Goal: Transaction & Acquisition: Obtain resource

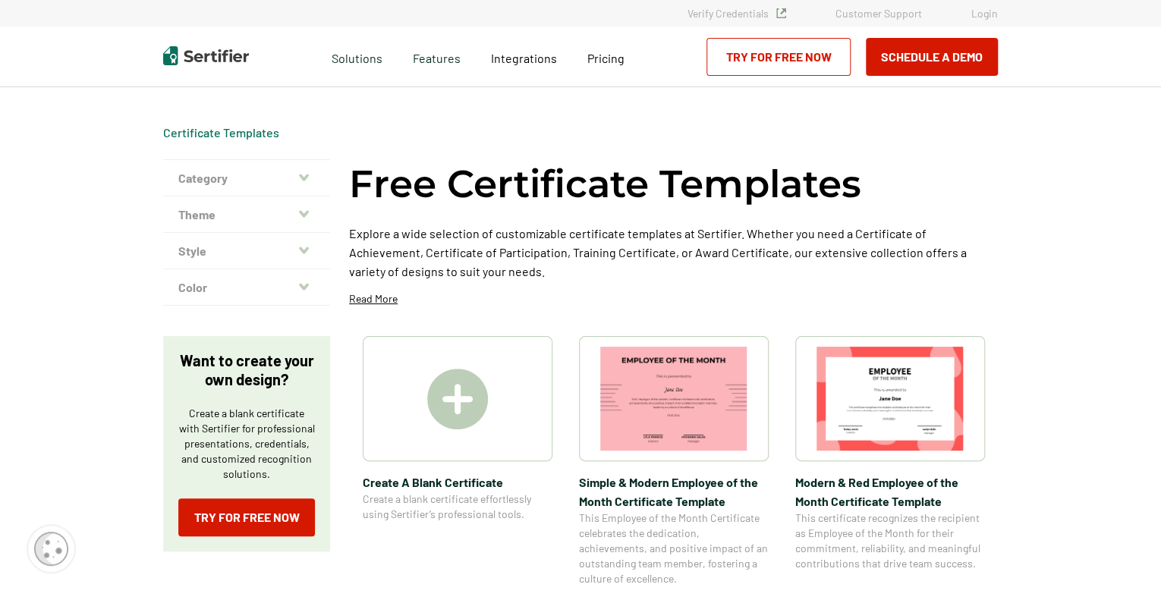
click at [449, 481] on span "Create A Blank Certificate" at bounding box center [458, 482] width 190 height 19
click at [301, 175] on icon "button" at bounding box center [304, 177] width 10 height 7
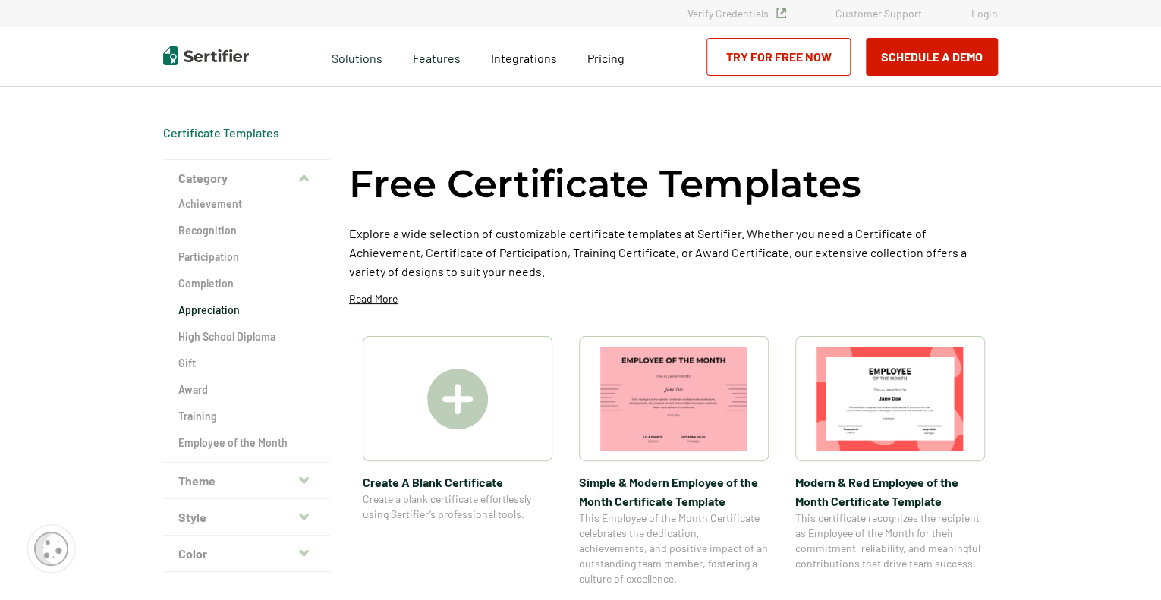
click at [225, 309] on h2 "Appreciation" at bounding box center [246, 310] width 137 height 15
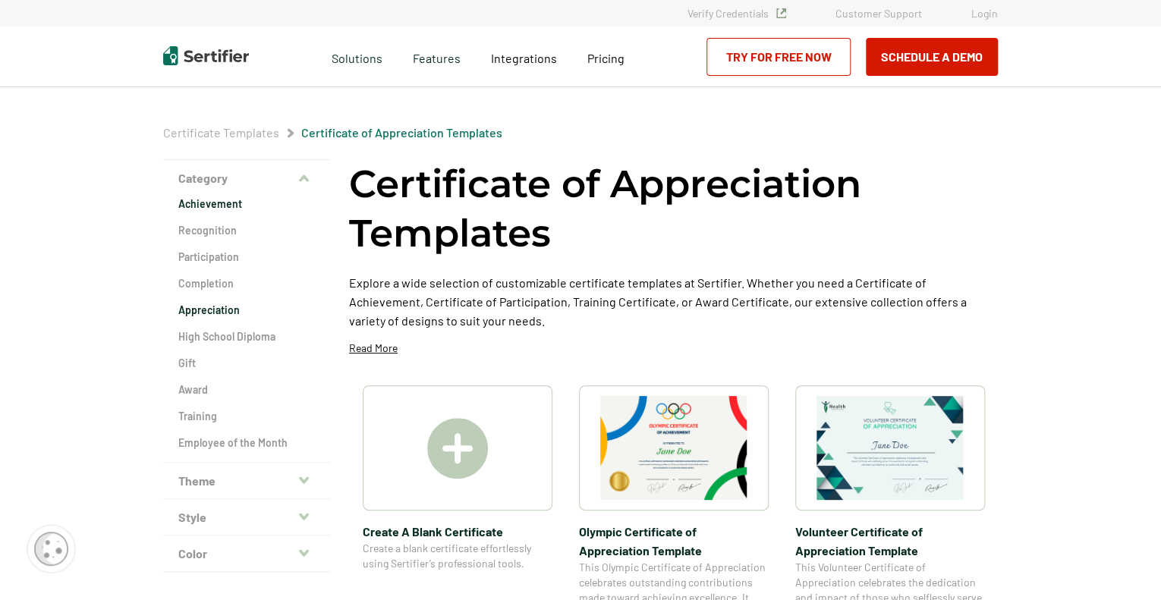
click at [284, 200] on h2 "Achievement" at bounding box center [246, 204] width 137 height 15
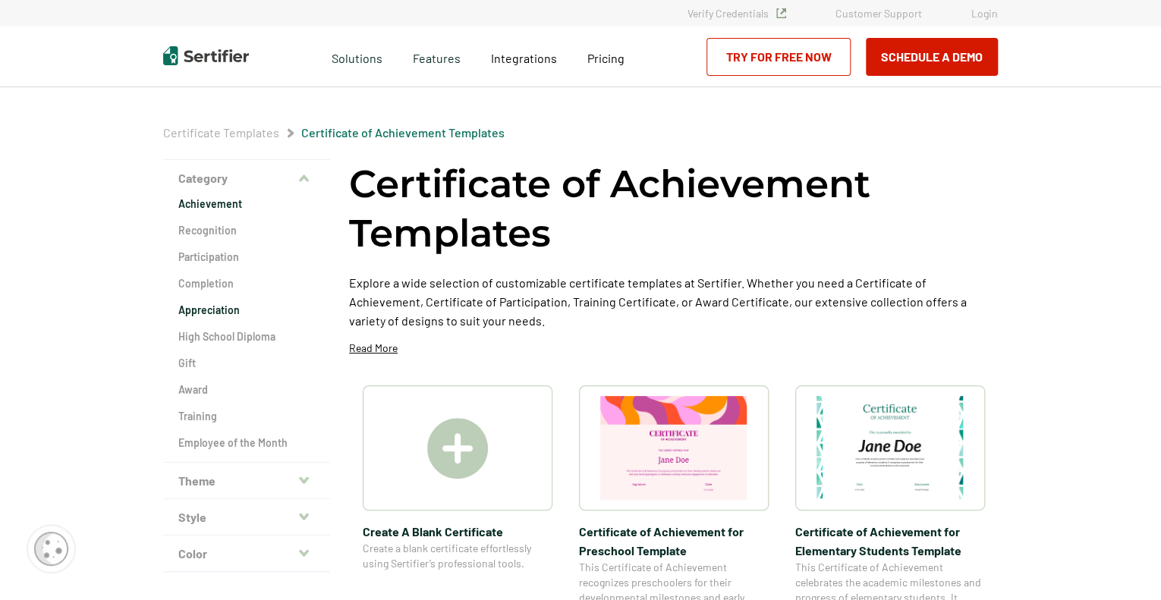
click at [234, 313] on h2 "Appreciation" at bounding box center [246, 310] width 137 height 15
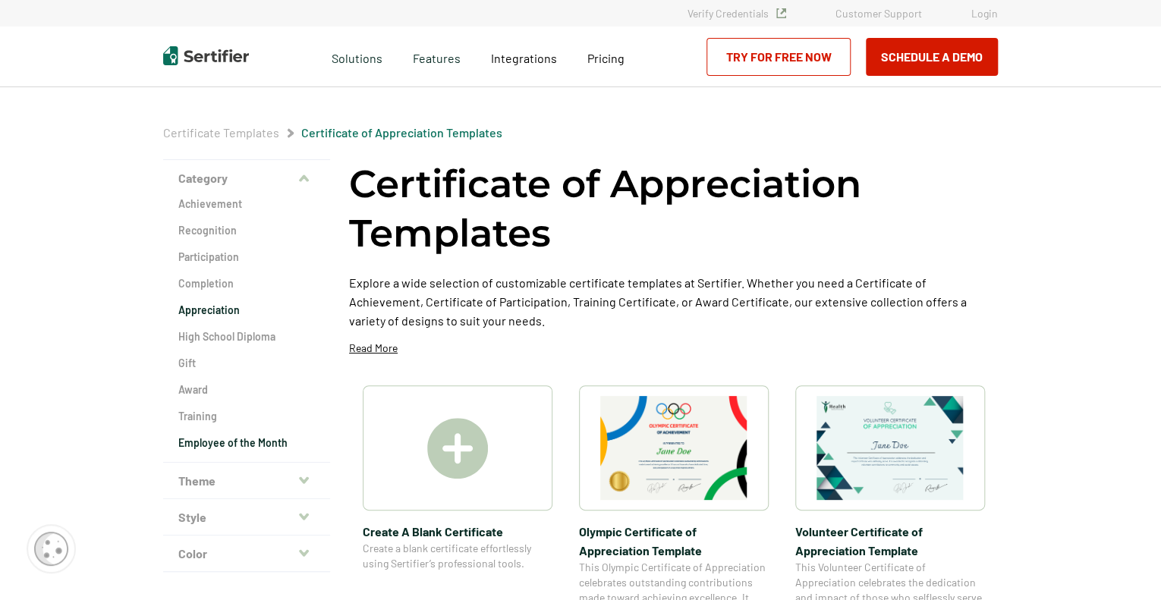
click at [234, 444] on h2 "Employee of the Month" at bounding box center [246, 443] width 137 height 15
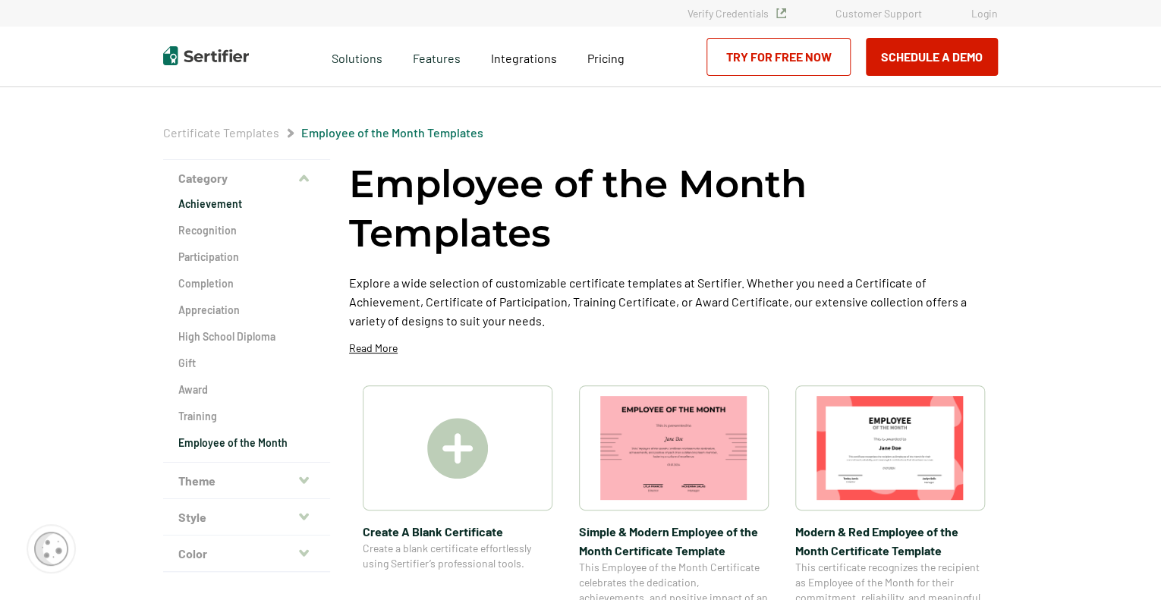
click at [215, 206] on h2 "Achievement" at bounding box center [246, 204] width 137 height 15
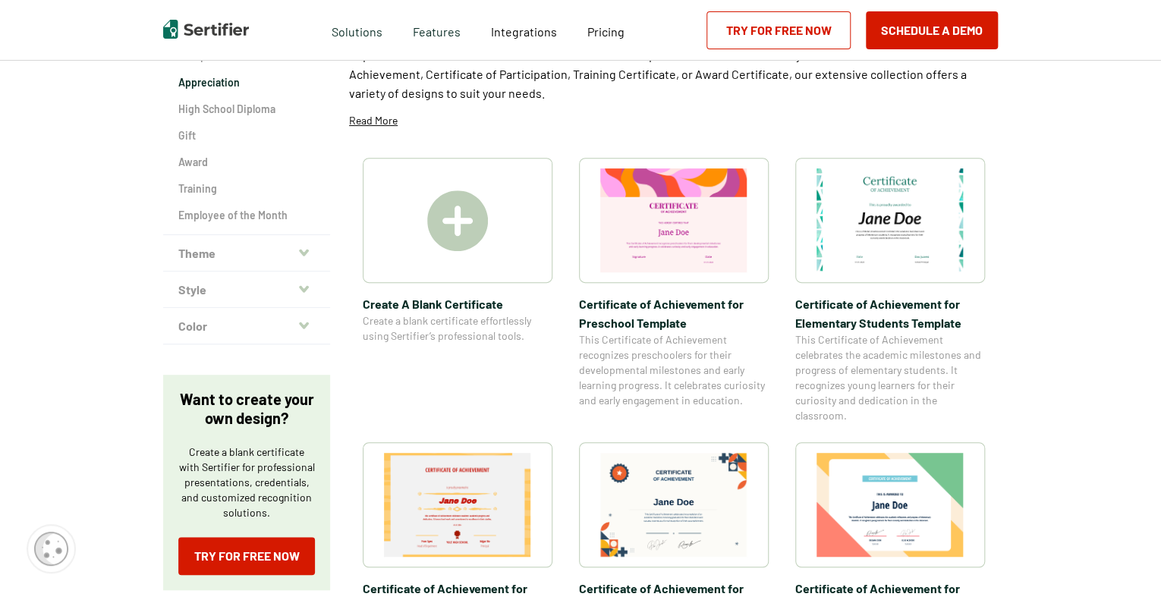
scroll to position [152, 0]
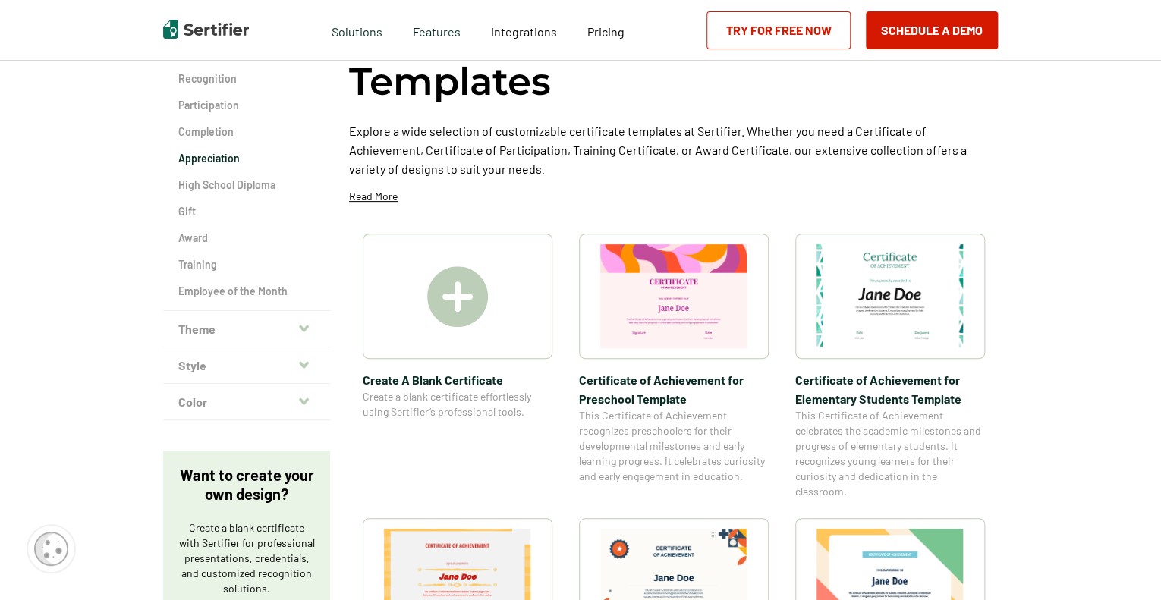
click at [220, 157] on h2 "Appreciation" at bounding box center [246, 158] width 137 height 15
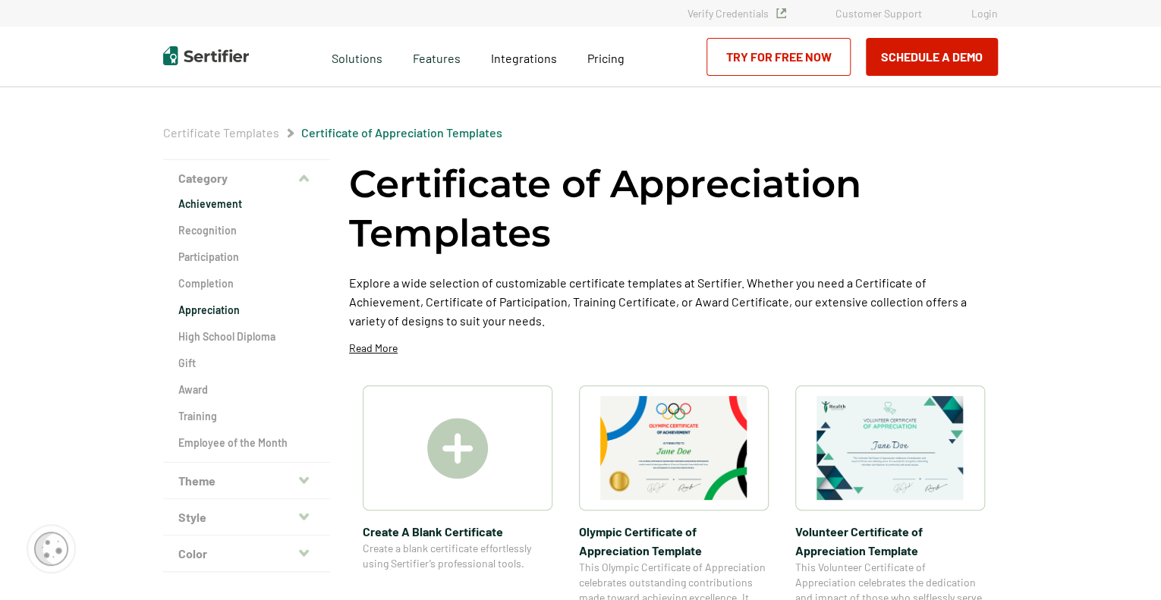
click at [215, 206] on h2 "Achievement" at bounding box center [246, 204] width 137 height 15
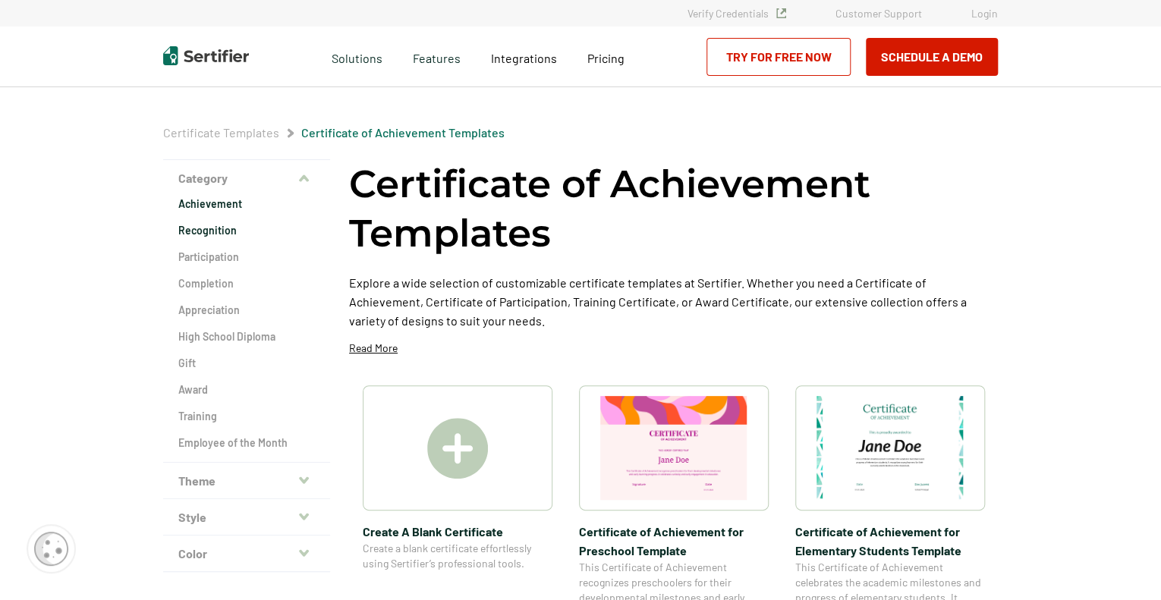
click at [215, 231] on h2 "Recognition" at bounding box center [246, 230] width 137 height 15
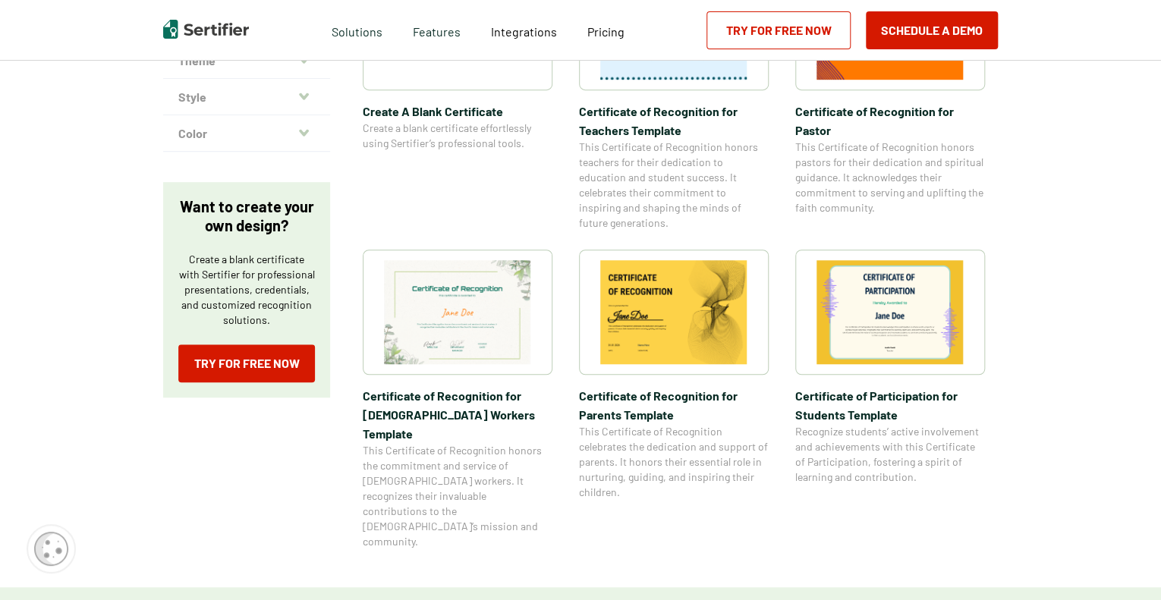
scroll to position [455, 0]
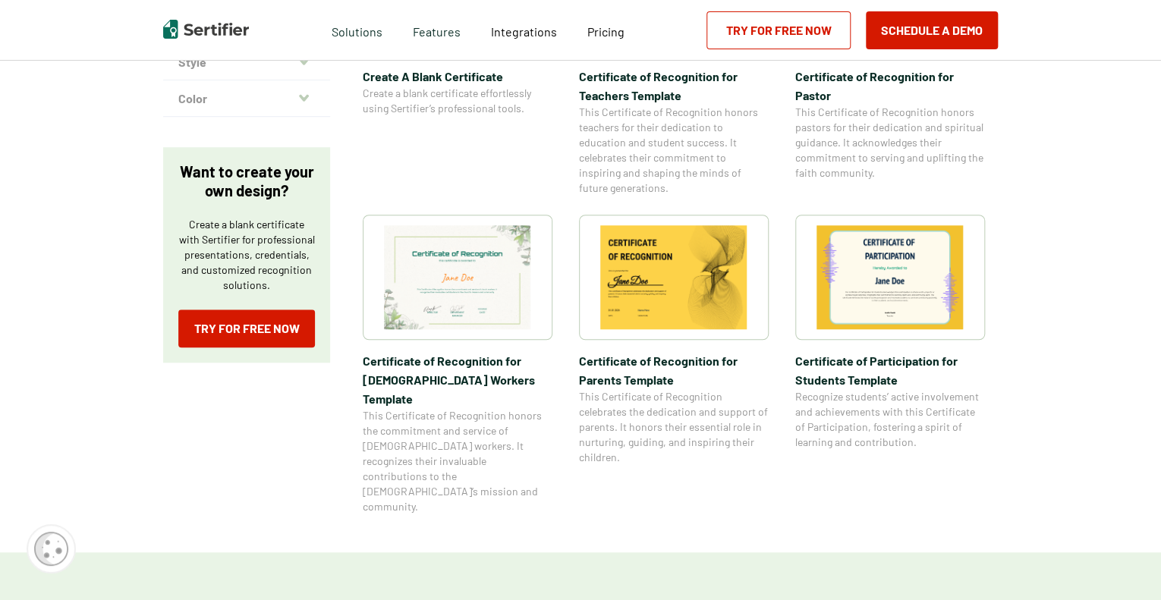
click at [675, 292] on img at bounding box center [673, 277] width 147 height 104
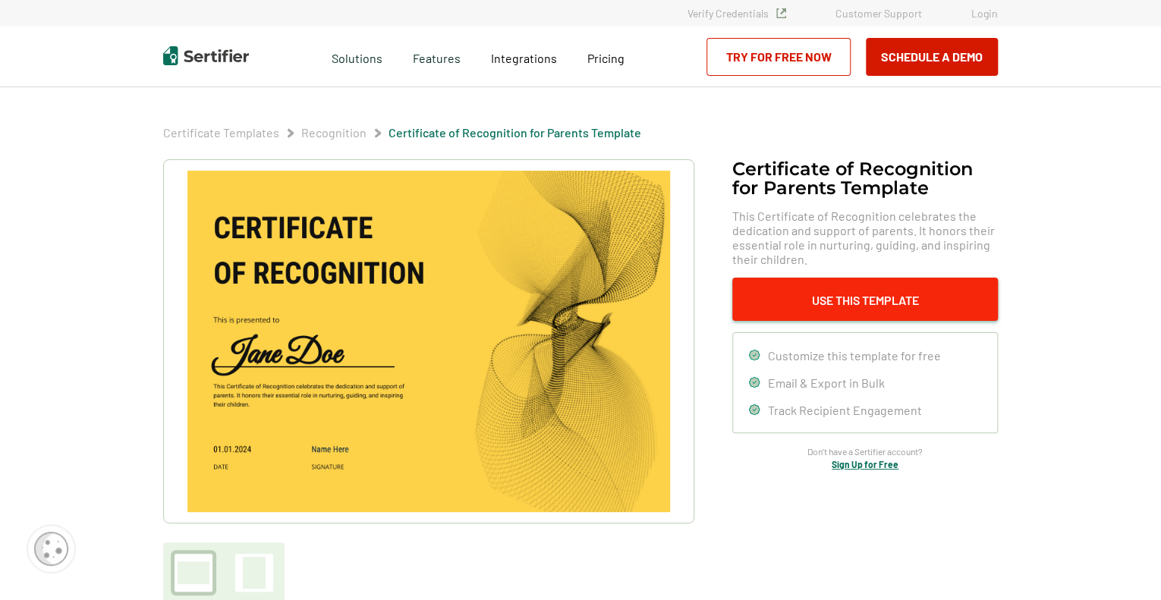
click at [857, 304] on button "Use This Template" at bounding box center [865, 299] width 266 height 43
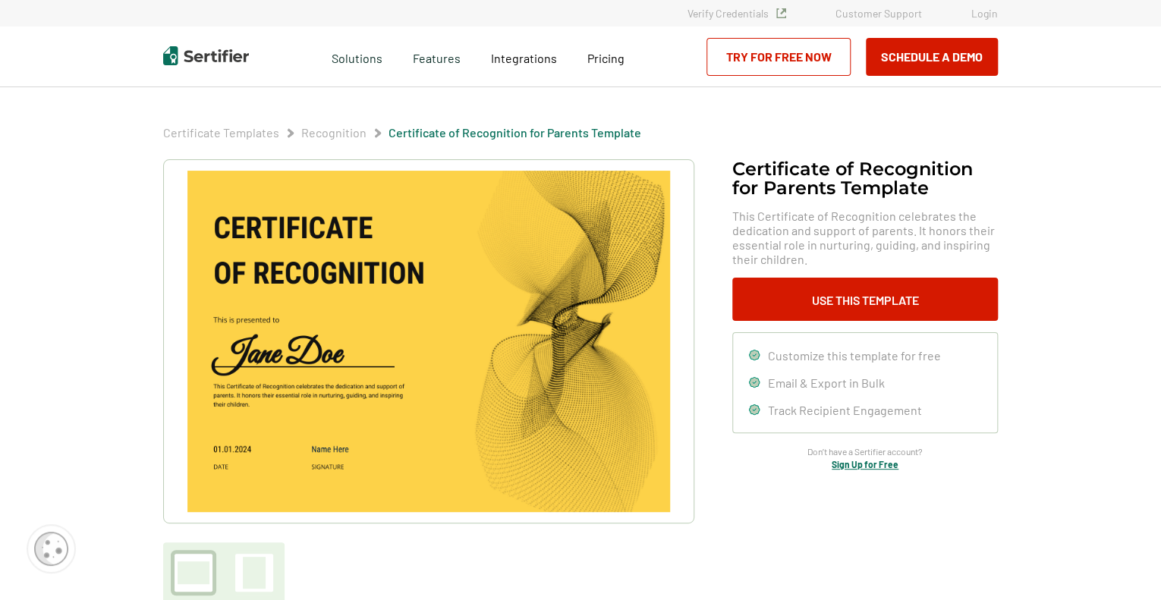
scroll to position [455, 0]
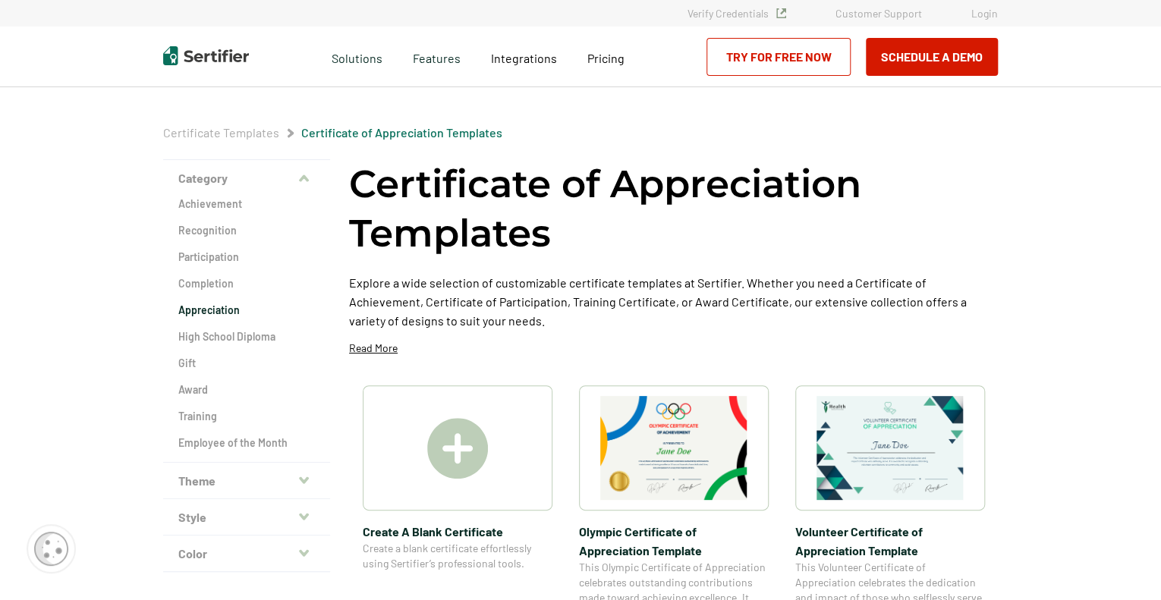
scroll to position [152, 0]
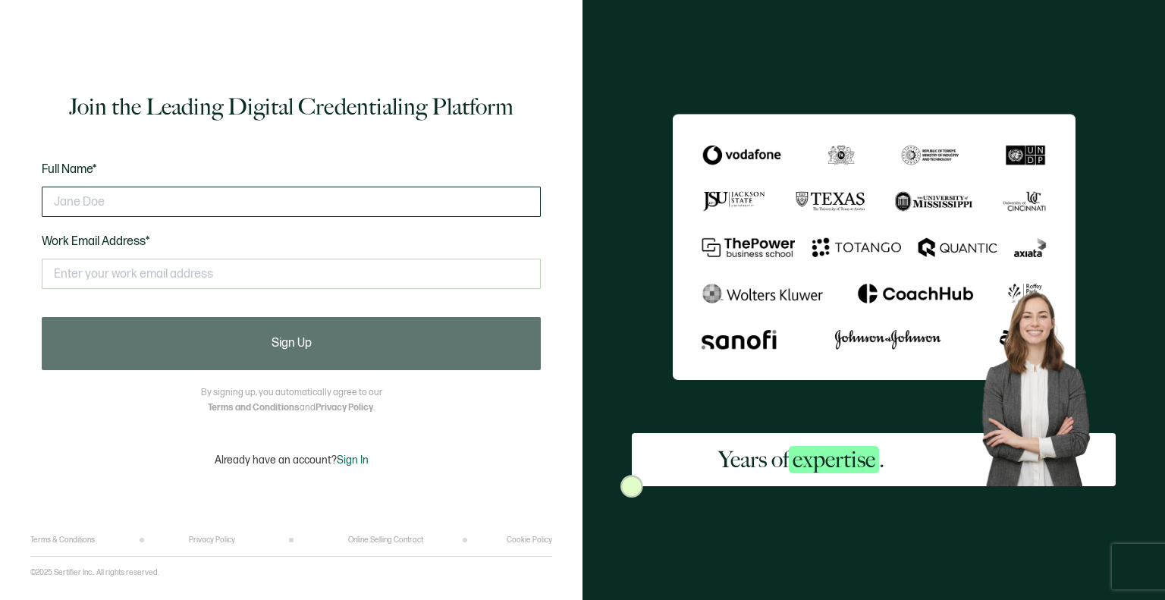
click at [97, 193] on input "text" at bounding box center [291, 202] width 499 height 30
click at [100, 200] on input "text" at bounding box center [291, 202] width 499 height 30
type input "Shonda White"
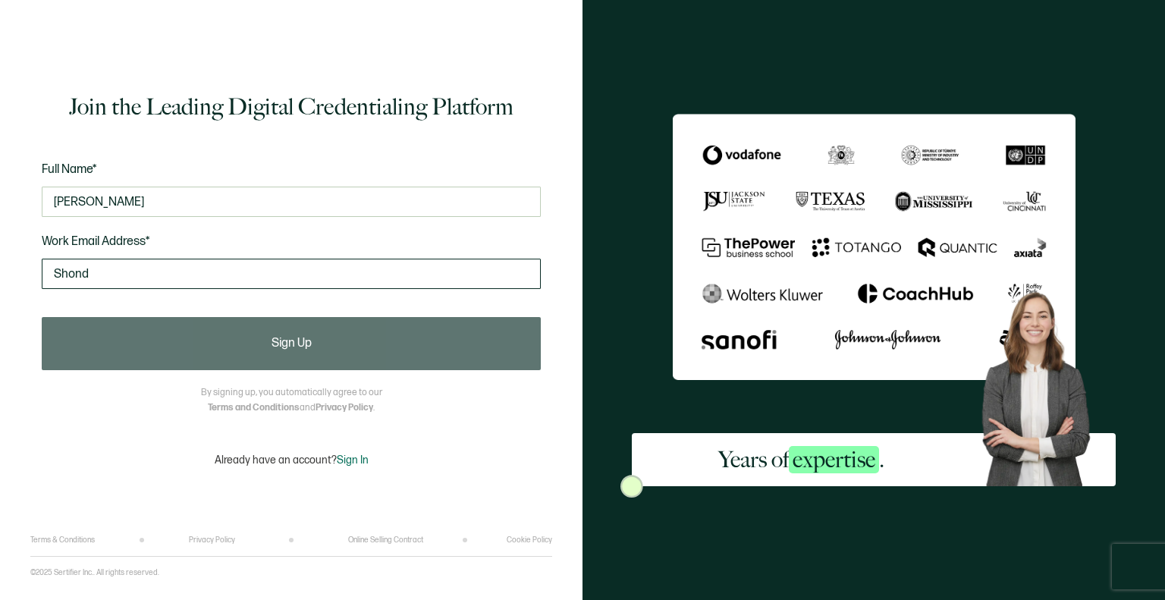
type input "Shondaw@cmca.us"
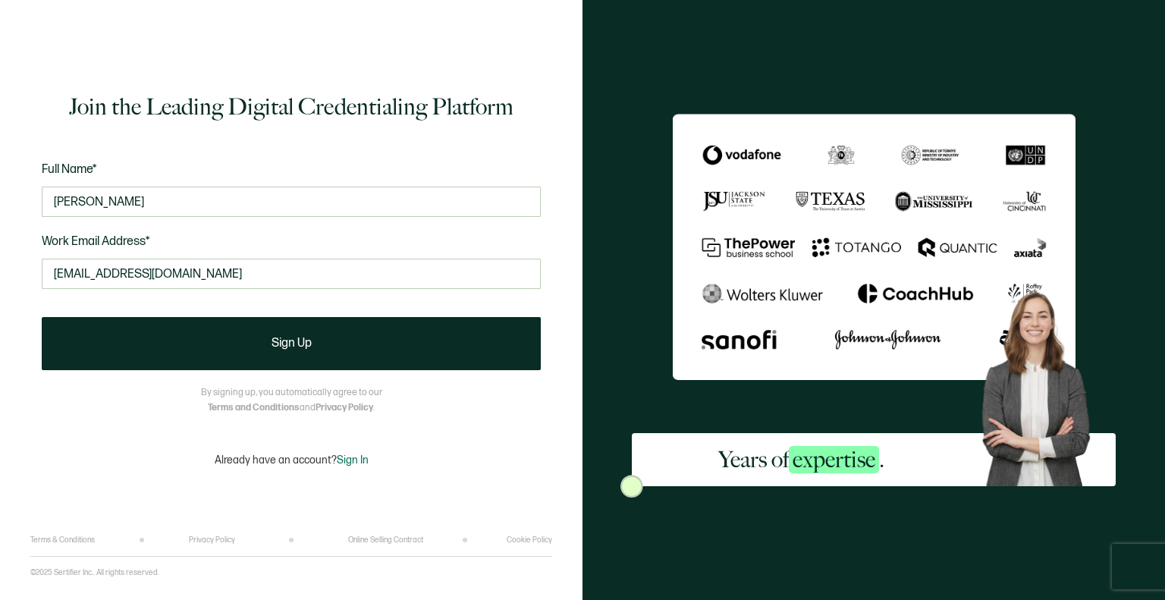
click at [194, 371] on div "Join the Leading Digital Credentialing Platform Full Name* Shonda White Work Em…" at bounding box center [291, 279] width 522 height 513
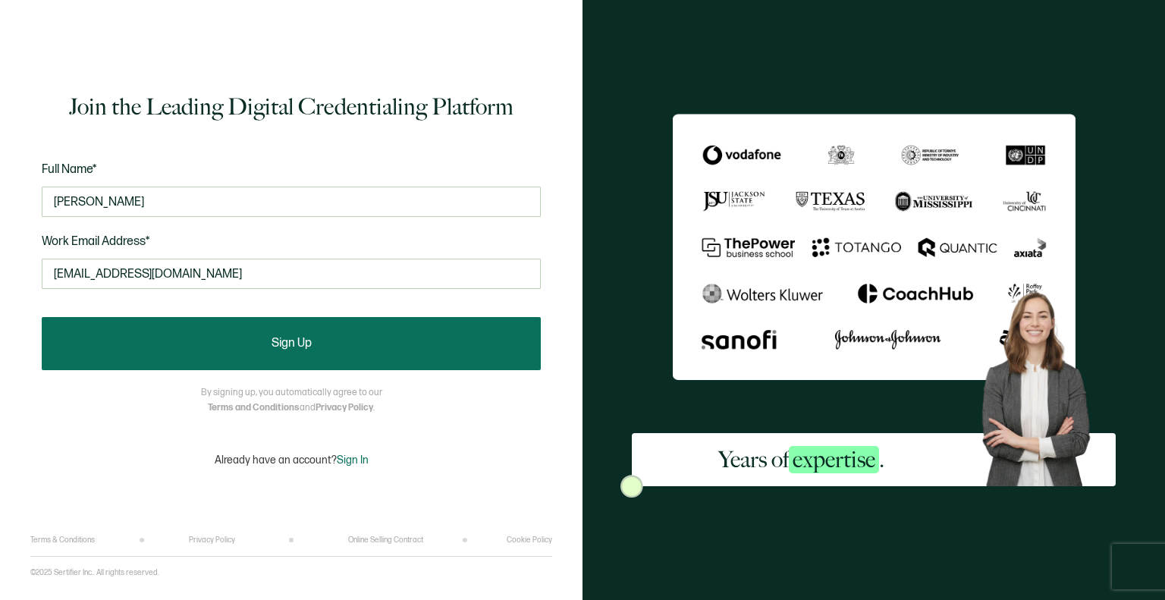
click at [212, 348] on button "Sign Up" at bounding box center [291, 343] width 499 height 53
